Goal: Transaction & Acquisition: Purchase product/service

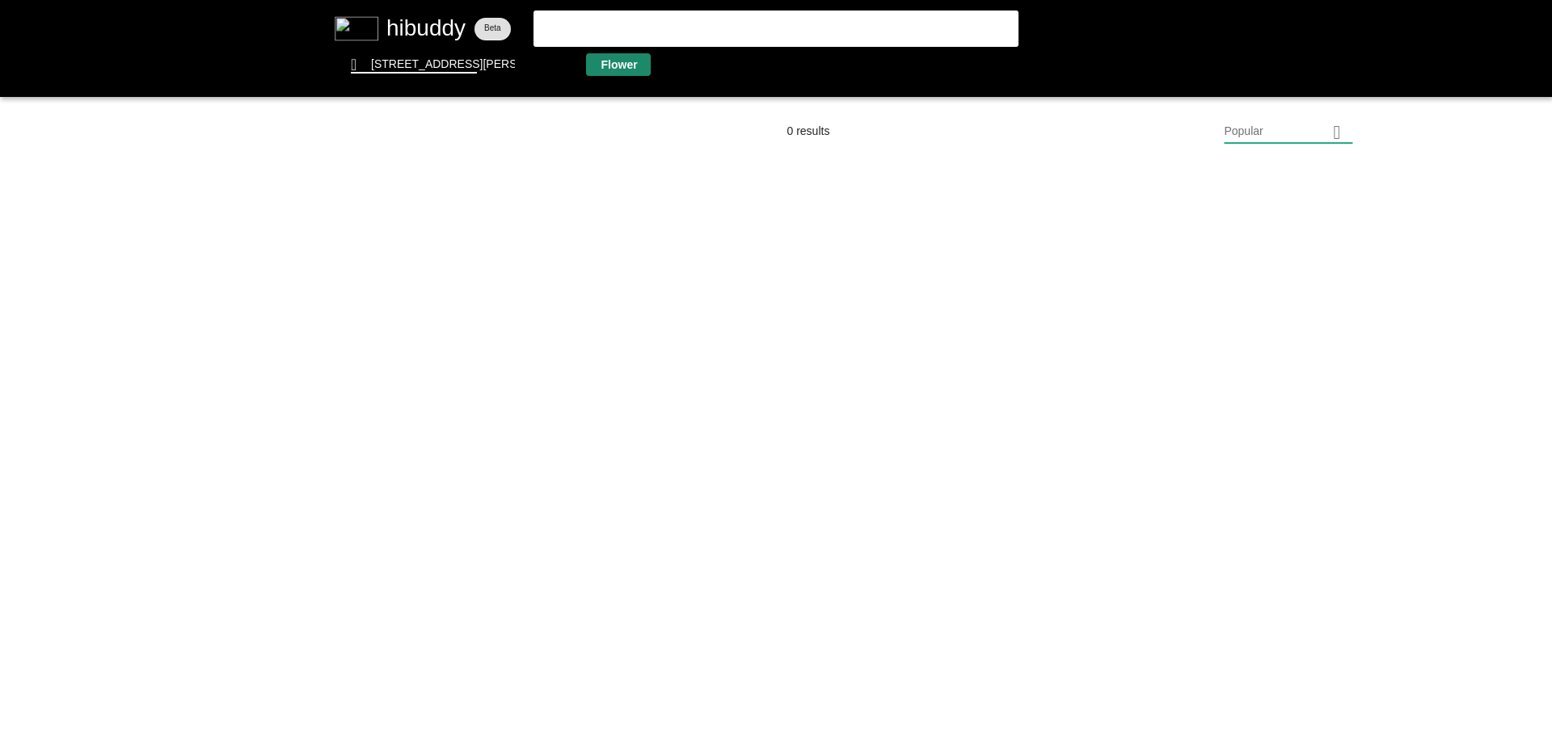
click at [609, 69] on flt-glass-pane at bounding box center [776, 368] width 1552 height 736
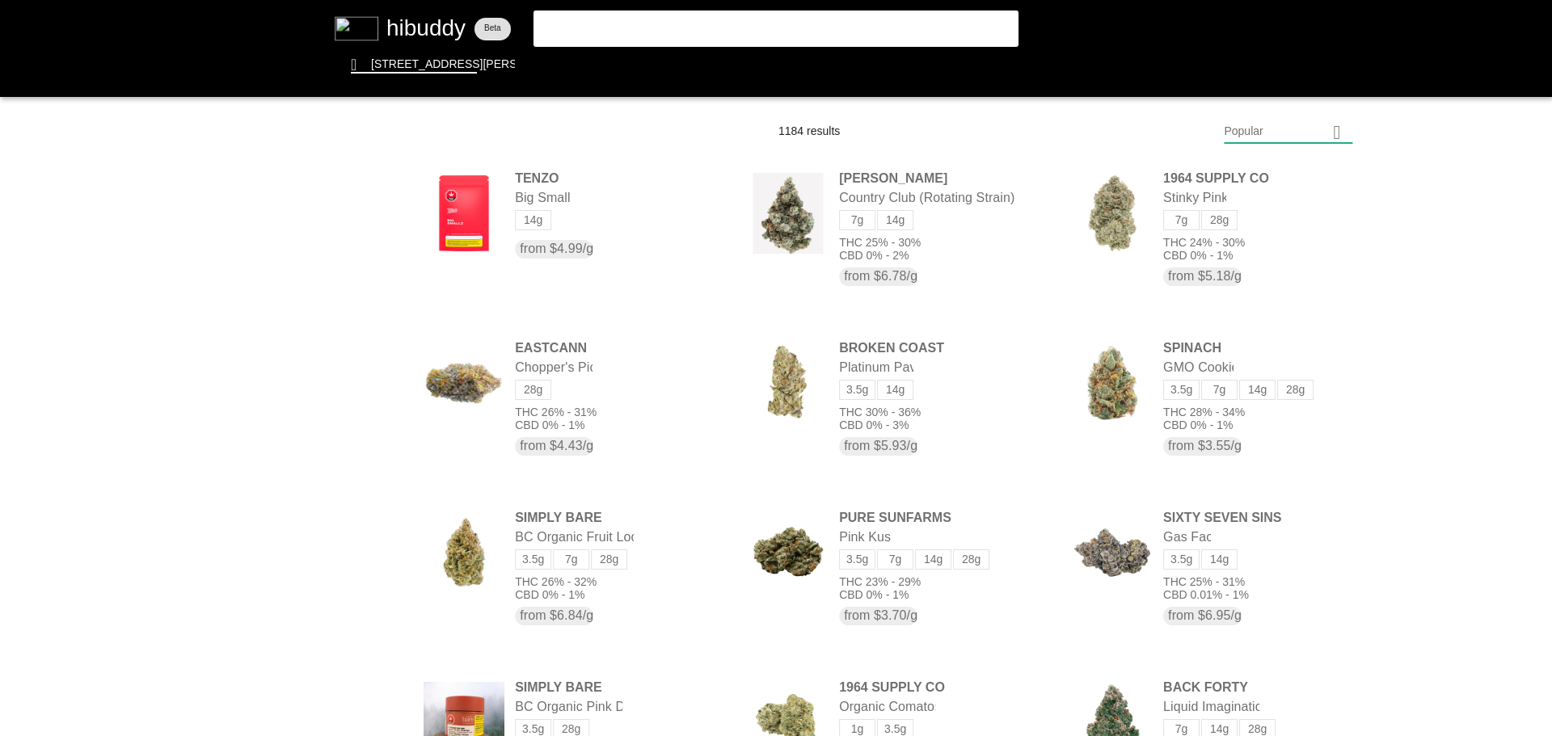
click at [1262, 136] on flt-glass-pane at bounding box center [776, 368] width 1552 height 736
click at [1236, 566] on flt-glass-pane at bounding box center [776, 368] width 1552 height 736
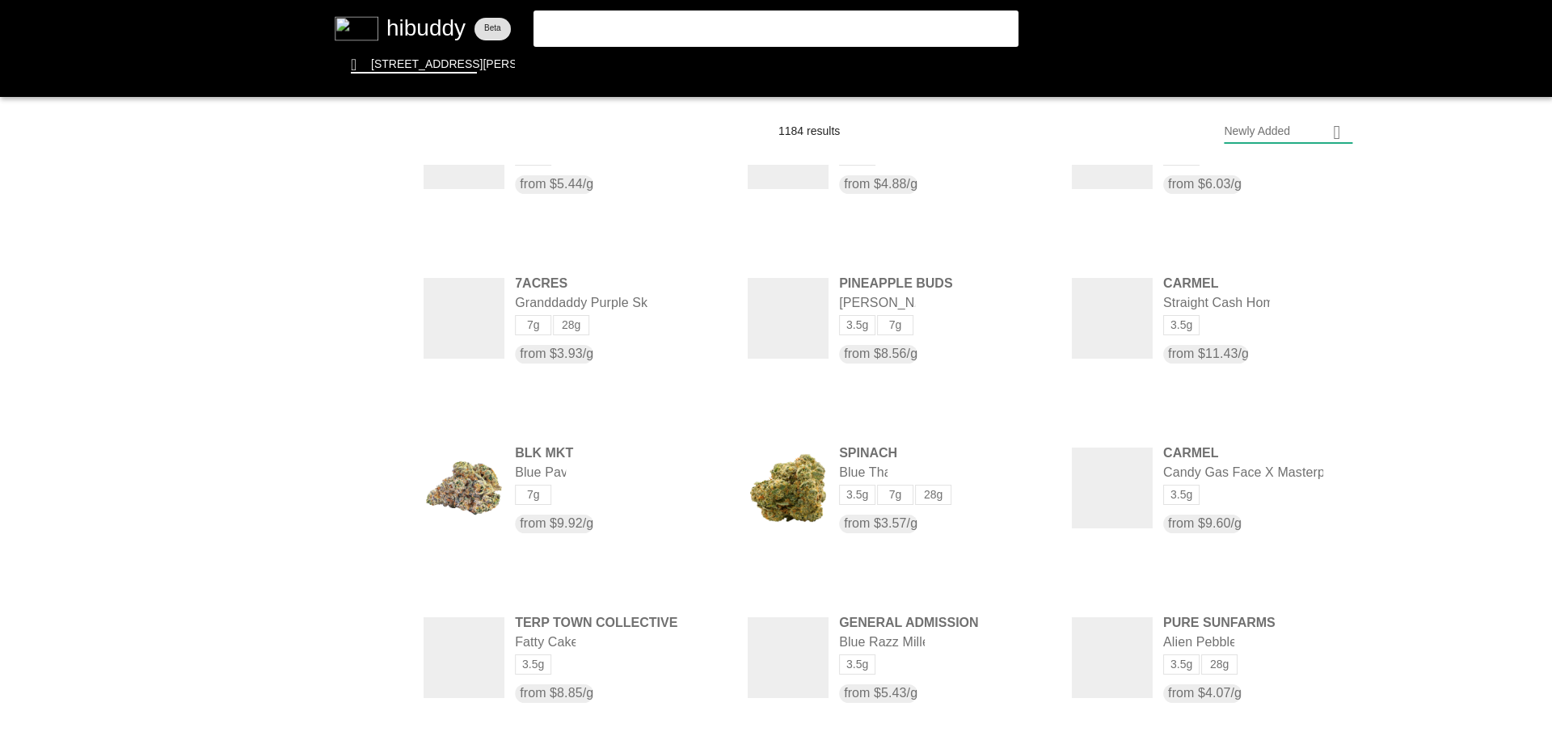
click at [364, 405] on flt-glass-pane at bounding box center [776, 368] width 1552 height 736
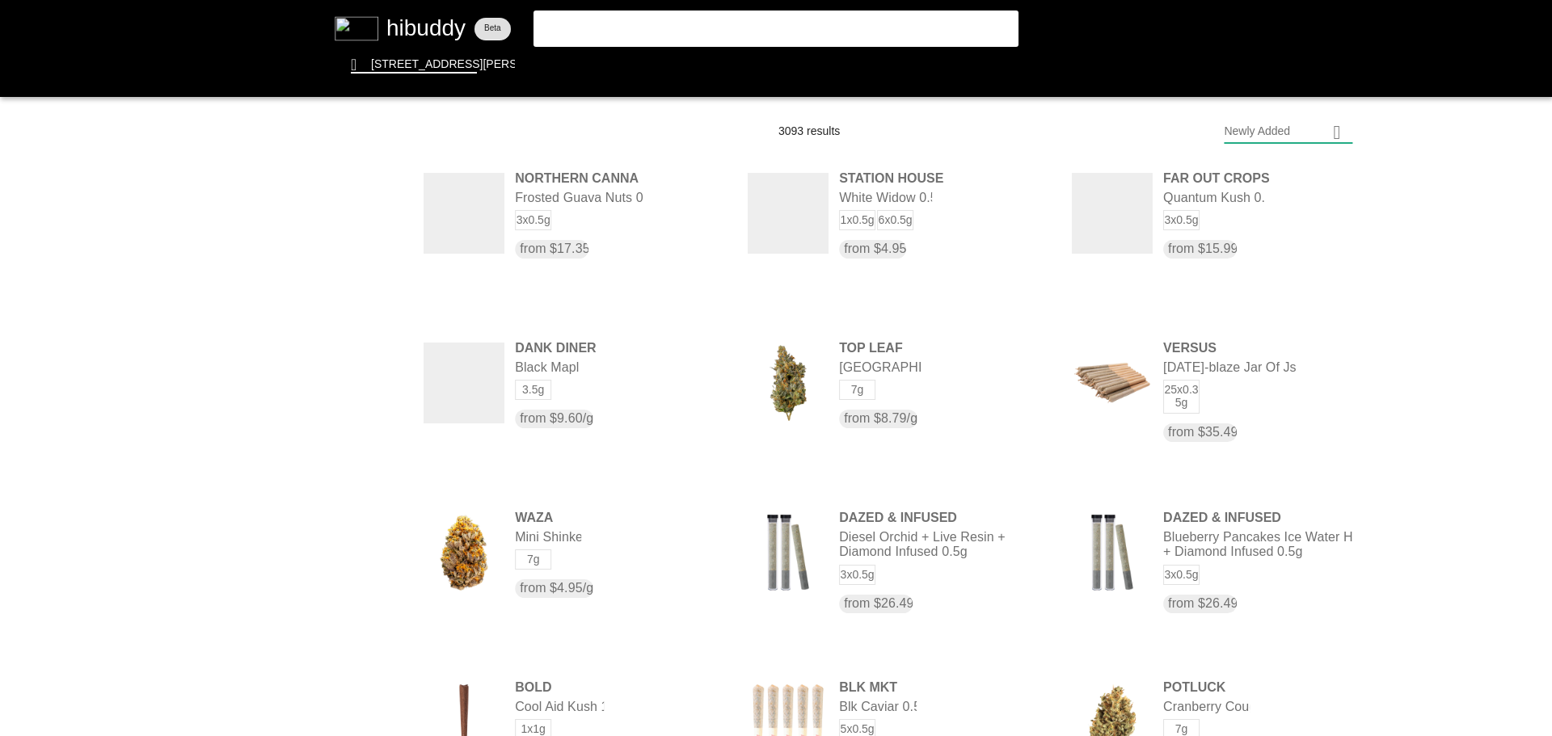
click at [365, 334] on flt-glass-pane at bounding box center [776, 368] width 1552 height 736
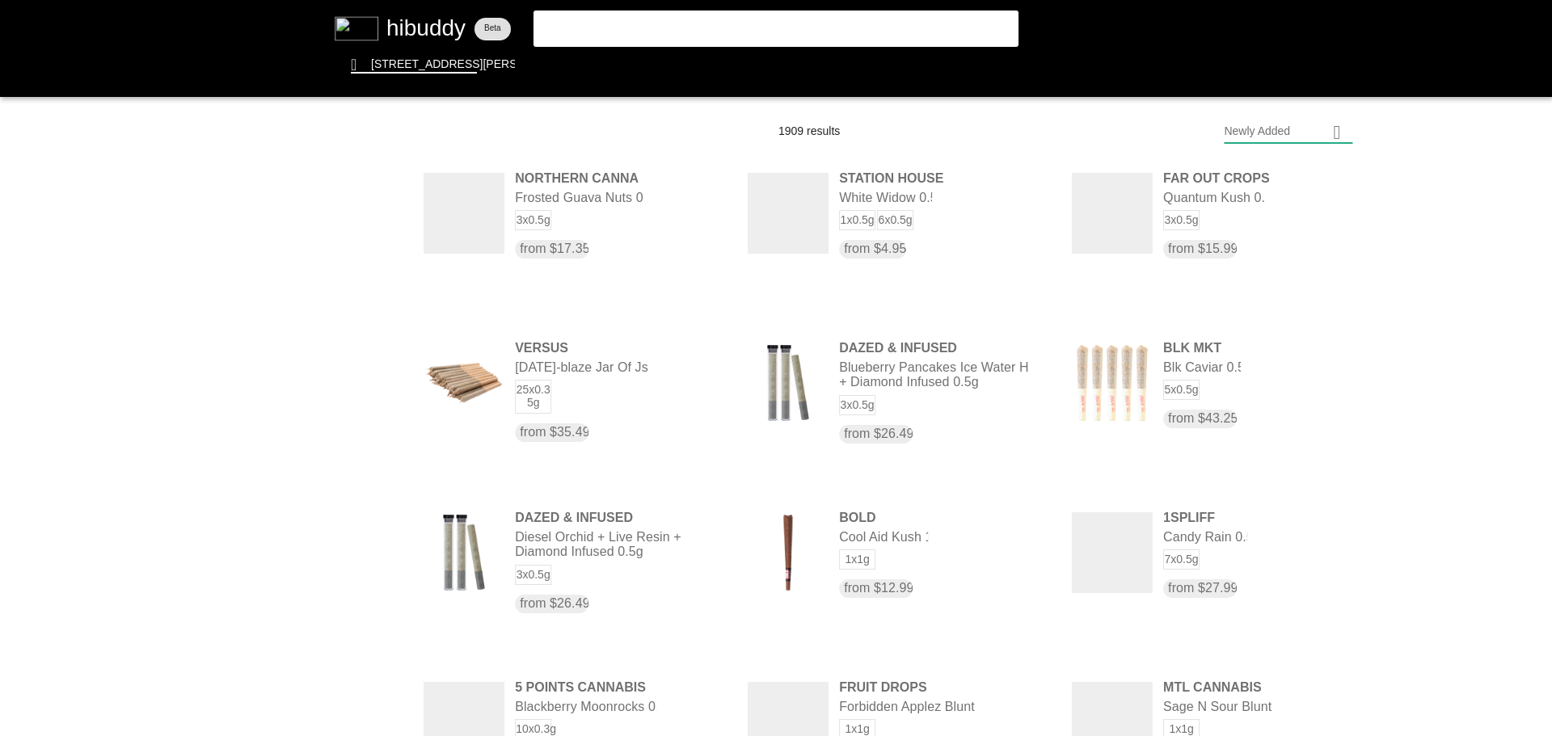
click at [367, 443] on flt-glass-pane at bounding box center [776, 368] width 1552 height 736
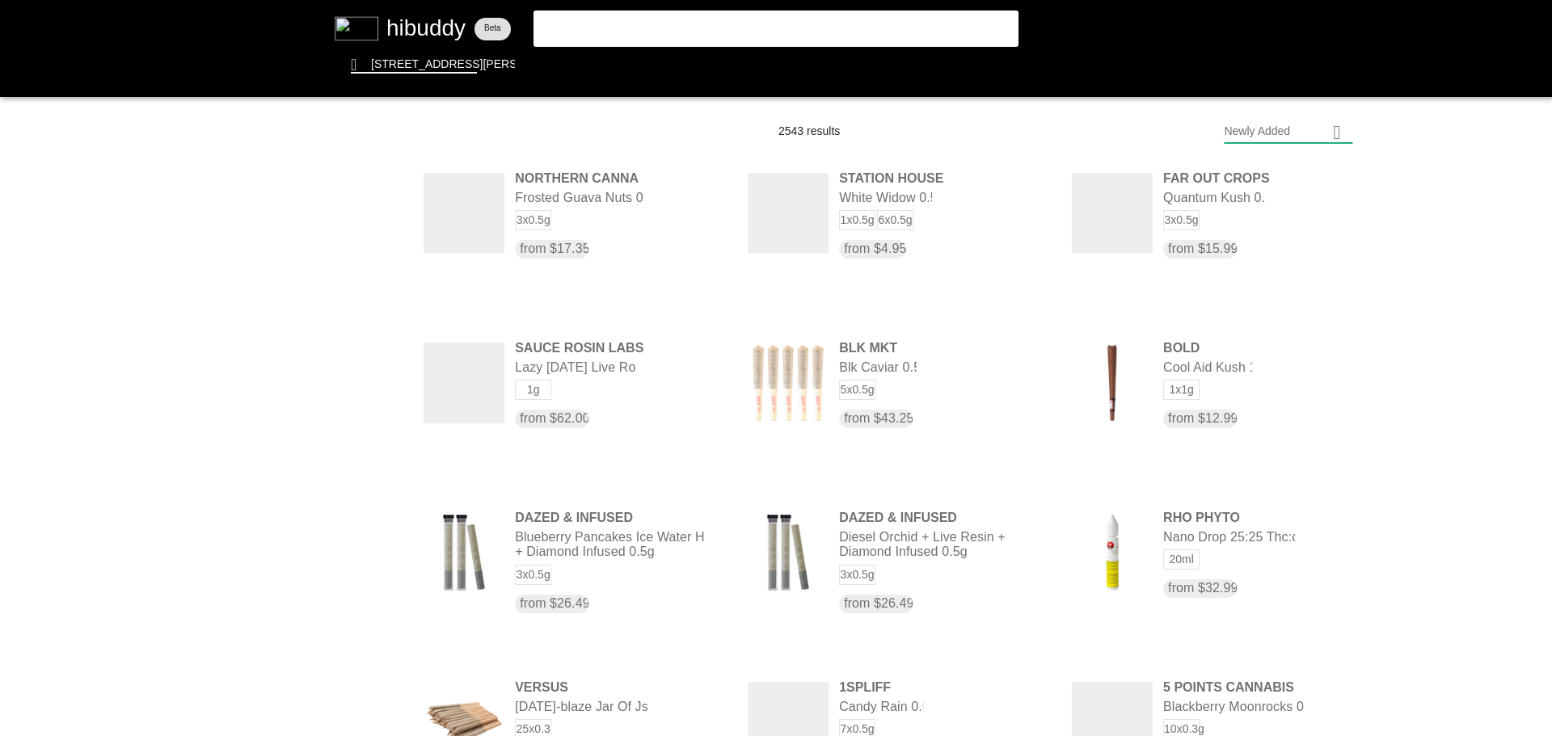
click at [365, 405] on flt-glass-pane at bounding box center [776, 368] width 1552 height 736
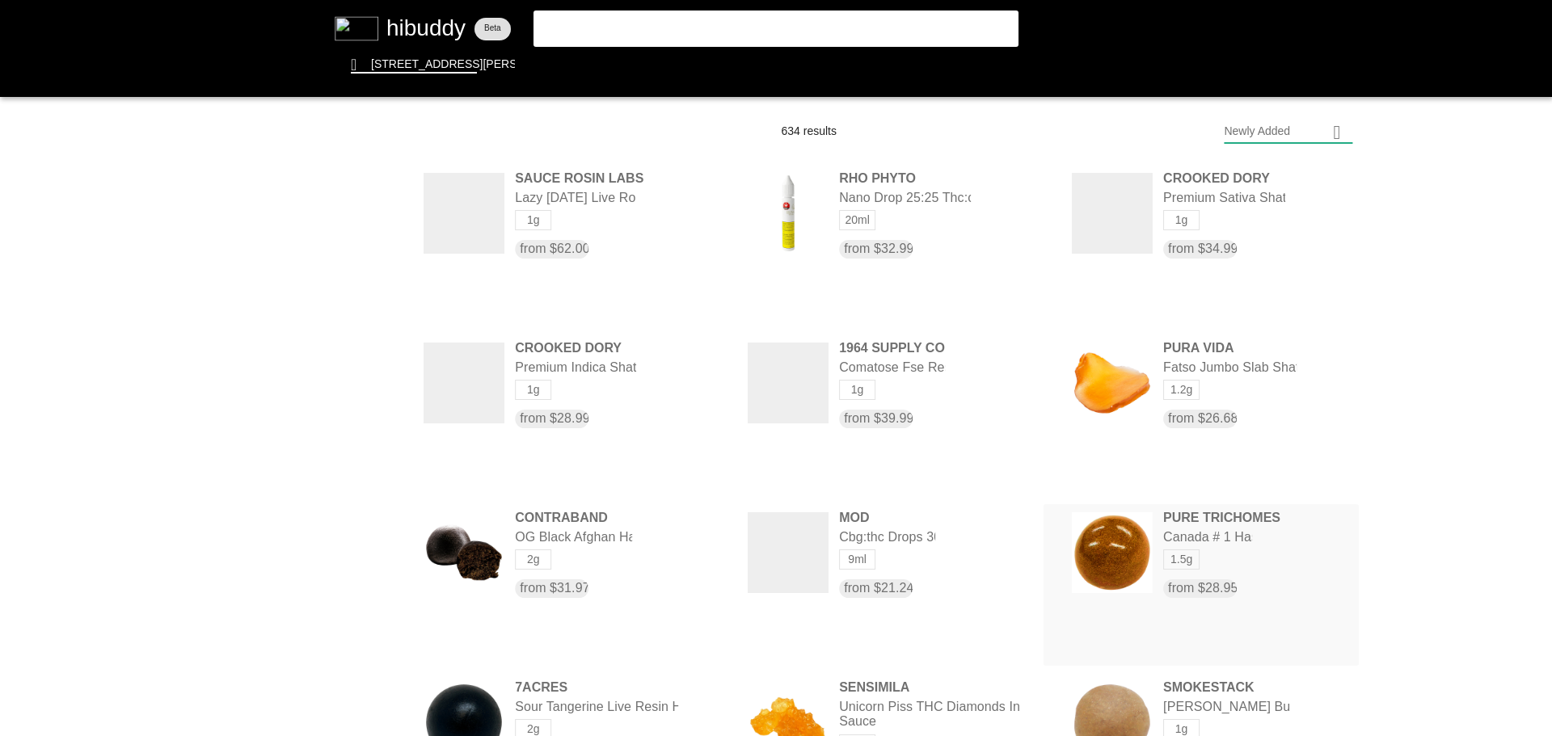
click at [1279, 568] on flt-glass-pane at bounding box center [776, 368] width 1552 height 736
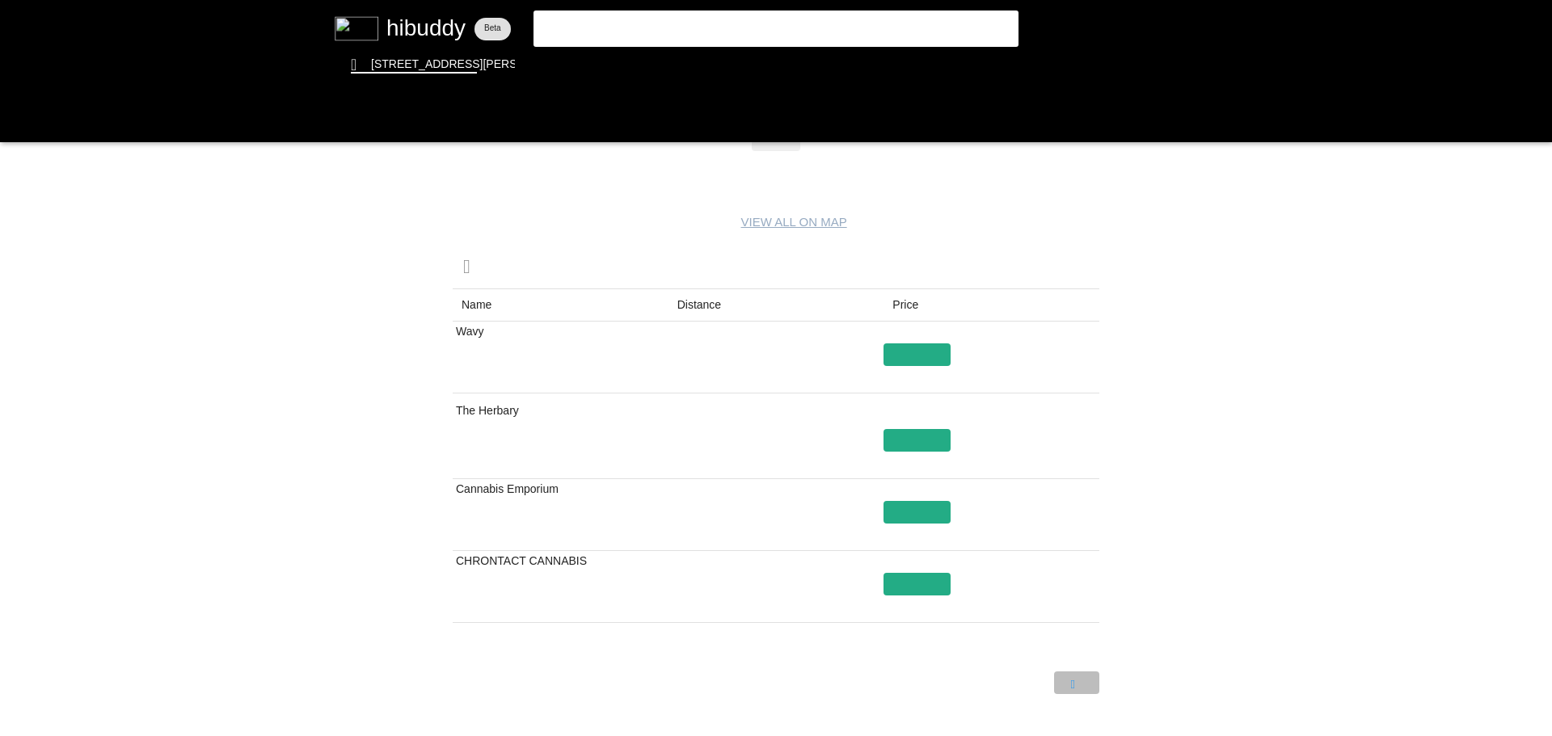
click at [1086, 685] on flt-glass-pane at bounding box center [776, 368] width 1552 height 736
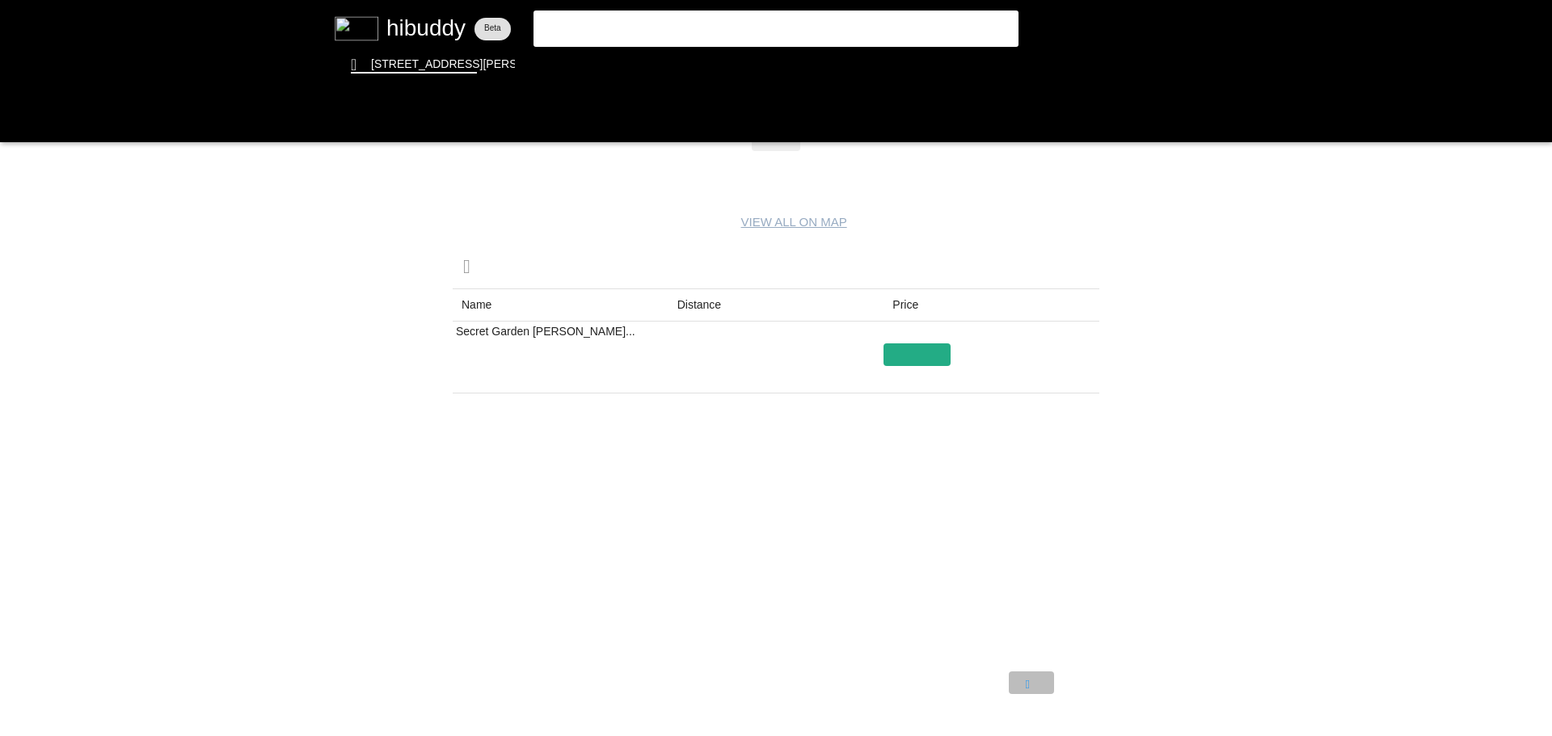
click at [1030, 683] on flt-glass-pane at bounding box center [776, 368] width 1552 height 736
click at [412, 32] on flt-glass-pane at bounding box center [776, 368] width 1552 height 736
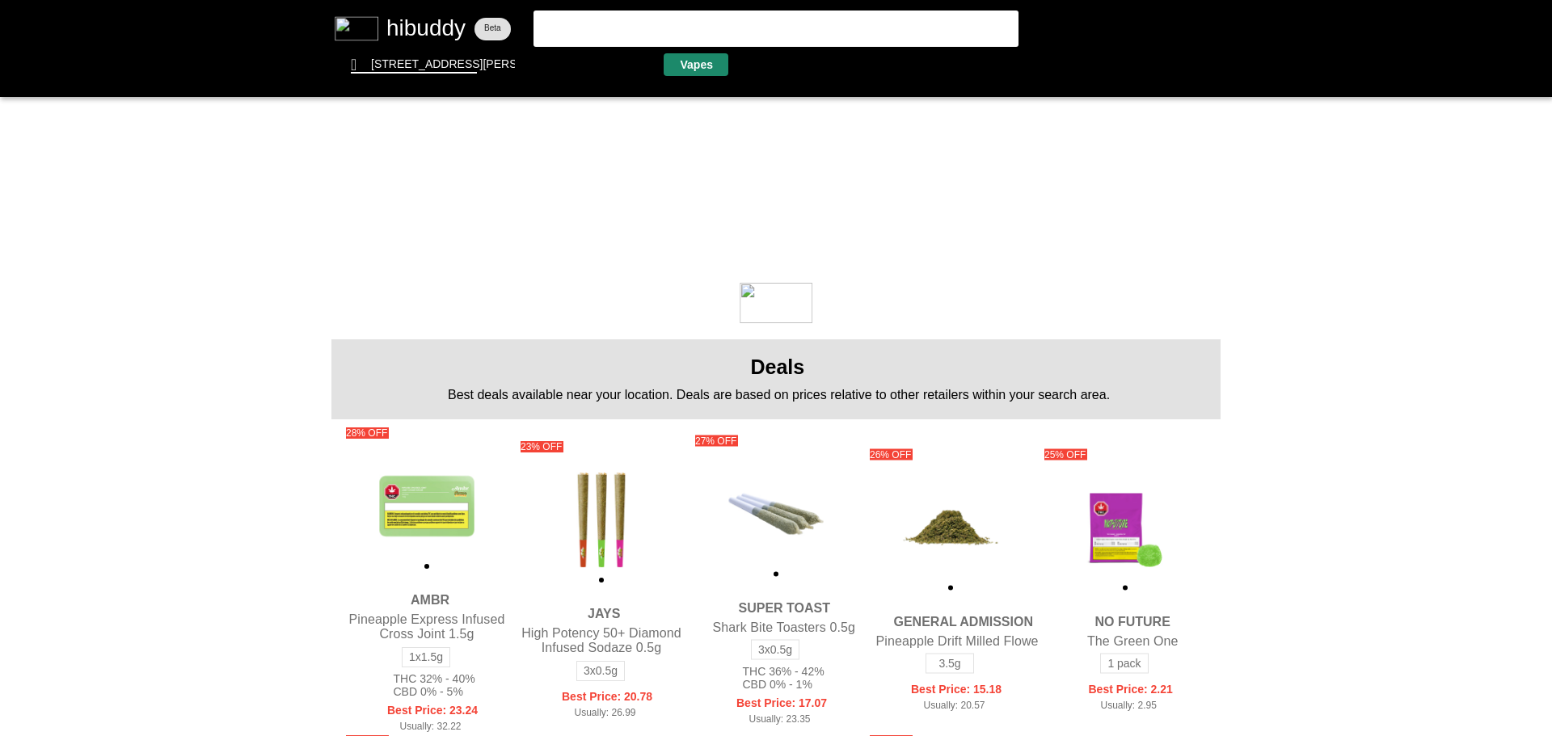
click at [691, 75] on flt-glass-pane at bounding box center [776, 368] width 1552 height 736
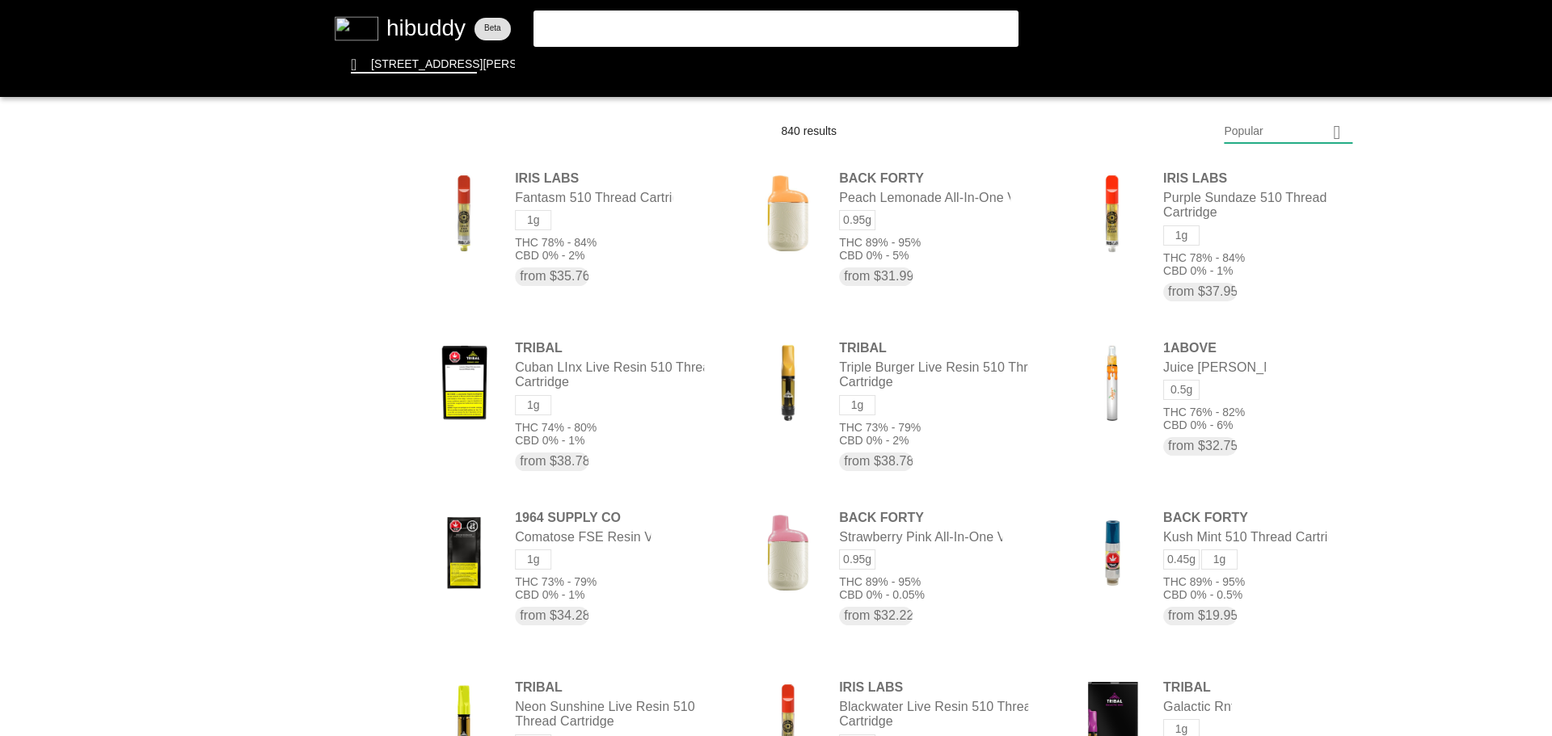
click at [1257, 135] on flt-glass-pane at bounding box center [776, 368] width 1552 height 736
click at [1295, 557] on flt-glass-pane at bounding box center [776, 368] width 1552 height 736
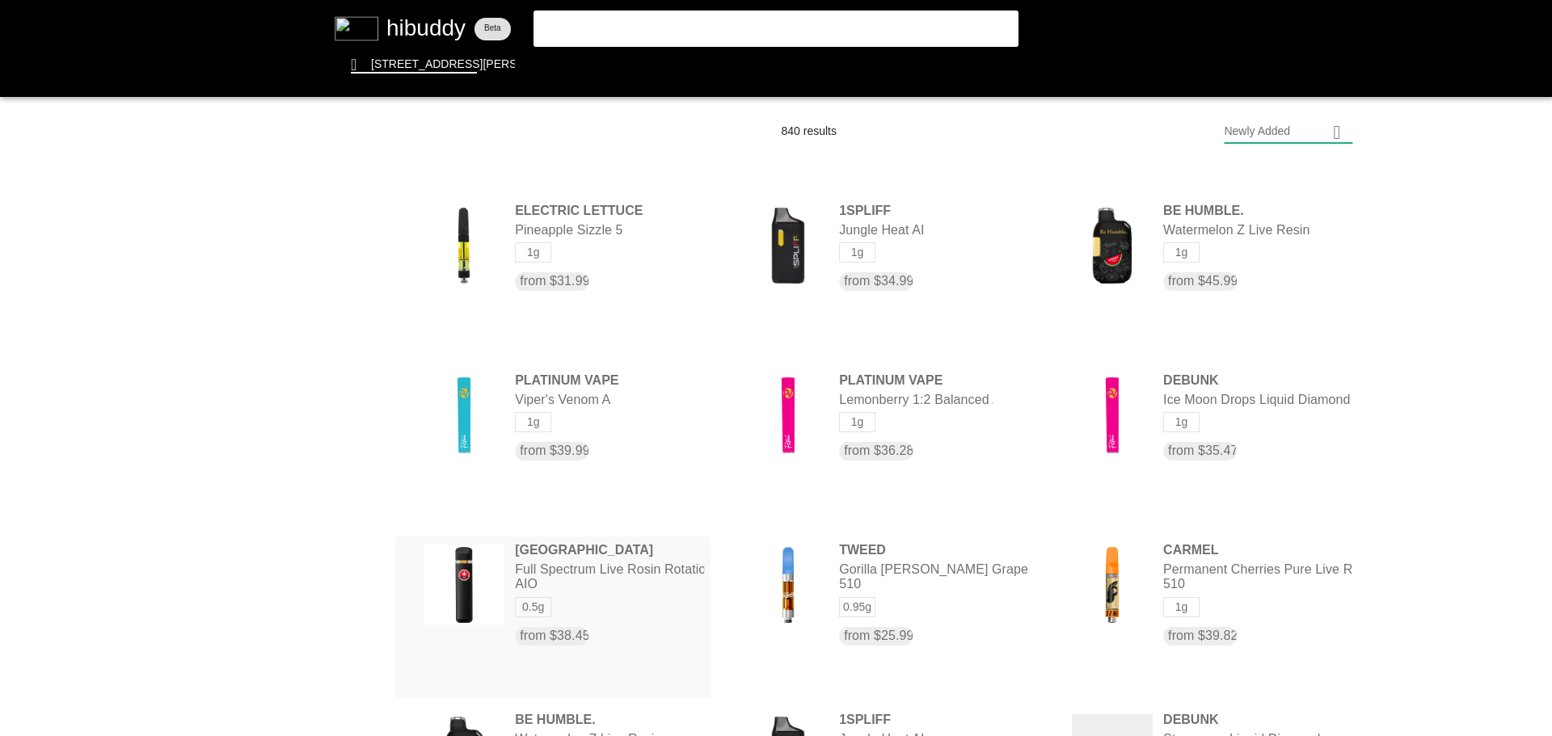
click at [633, 604] on flt-glass-pane at bounding box center [776, 368] width 1552 height 736
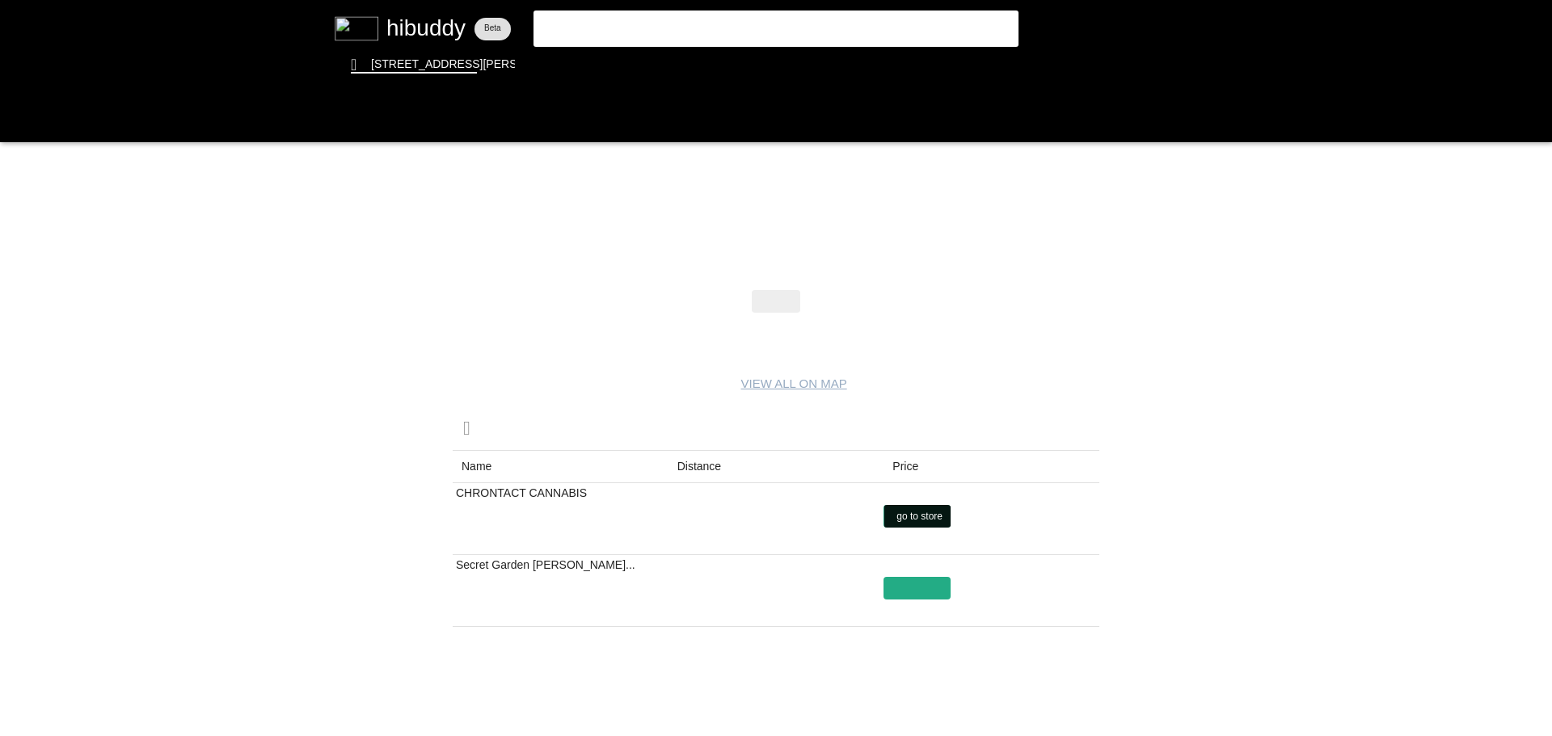
click at [906, 517] on flt-glass-pane at bounding box center [776, 368] width 1552 height 736
